Goal: Task Accomplishment & Management: Complete application form

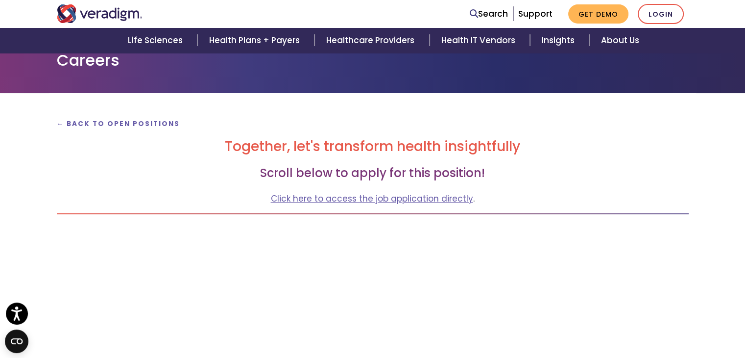
scroll to position [49, 0]
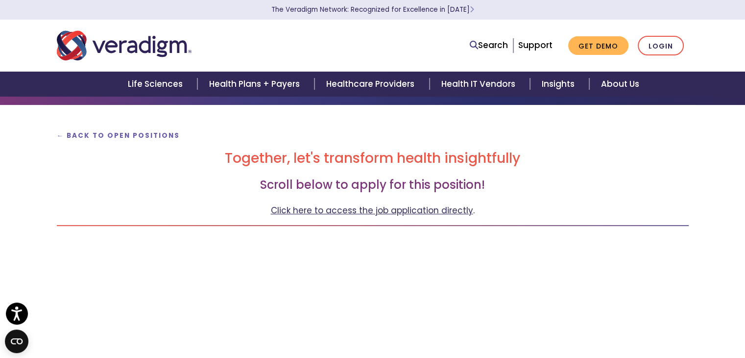
click at [353, 212] on link "Click here to access the job application directly" at bounding box center [372, 210] width 202 height 12
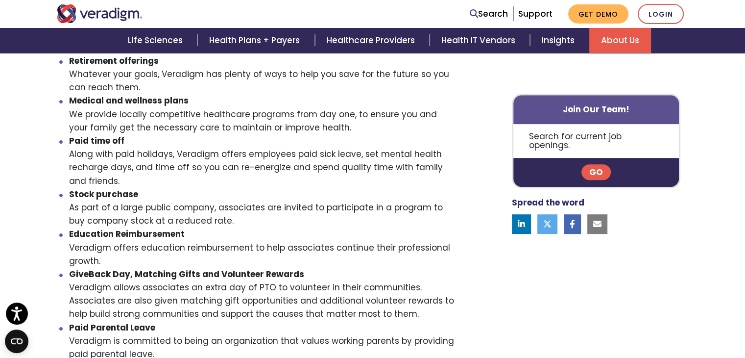
scroll to position [392, 0]
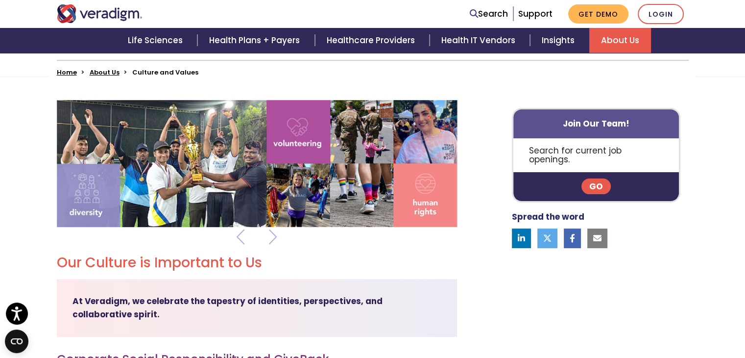
scroll to position [245, 0]
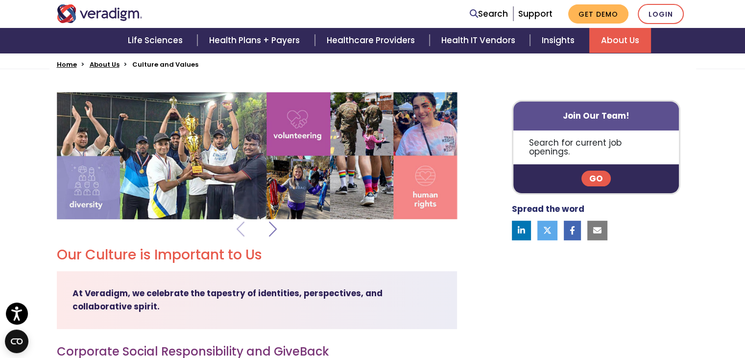
click at [269, 230] on span at bounding box center [273, 229] width 8 height 25
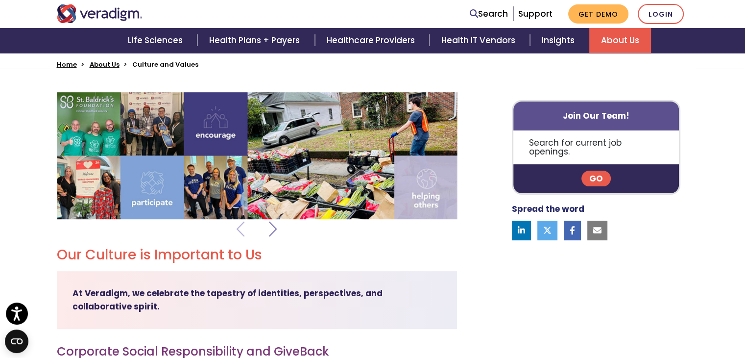
click at [269, 230] on span at bounding box center [273, 229] width 8 height 25
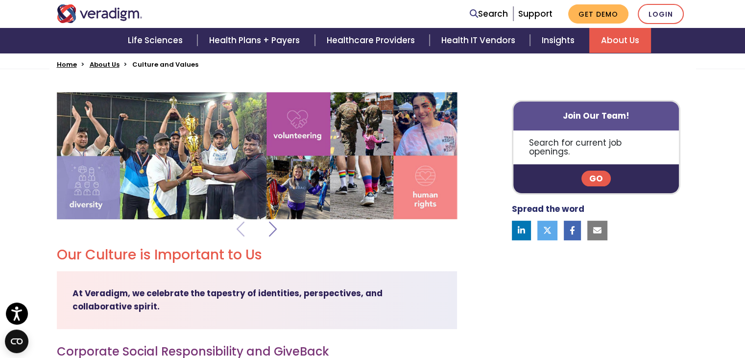
click at [269, 230] on span at bounding box center [273, 229] width 8 height 25
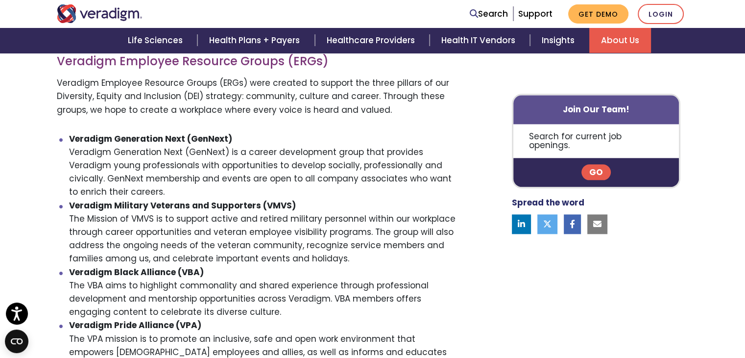
scroll to position [1323, 0]
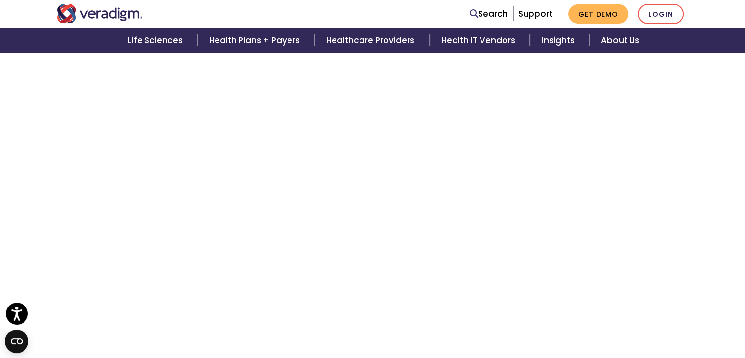
scroll to position [784, 0]
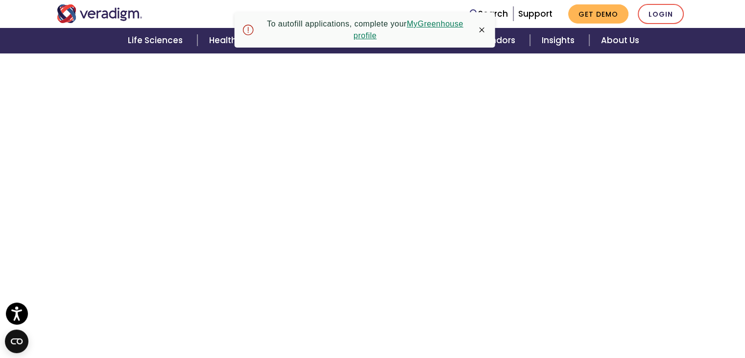
click at [424, 26] on link "MyGreenhouse profile" at bounding box center [409, 30] width 110 height 20
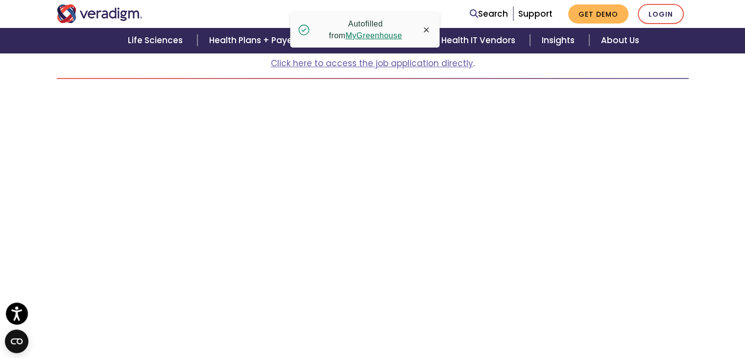
scroll to position [167, 0]
